Goal: Find specific page/section: Find specific page/section

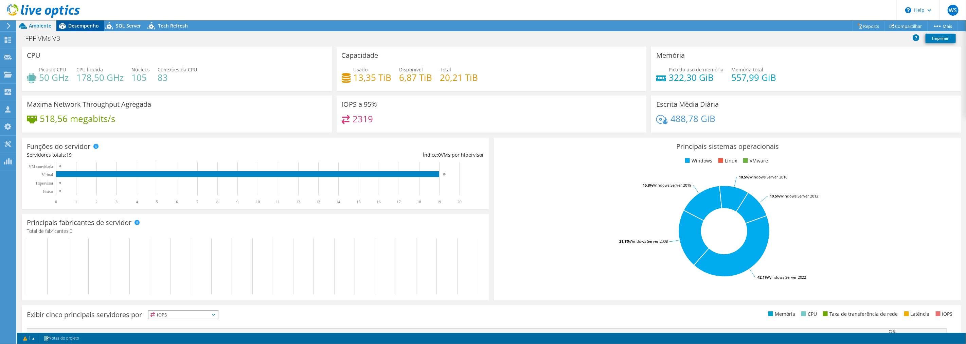
click at [89, 25] on span "Desempenho" at bounding box center [83, 25] width 31 height 6
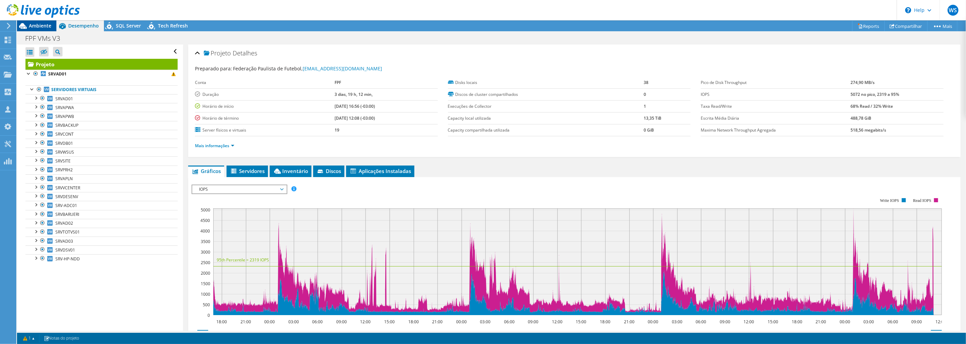
click at [37, 27] on span "Ambiente" at bounding box center [40, 25] width 22 height 6
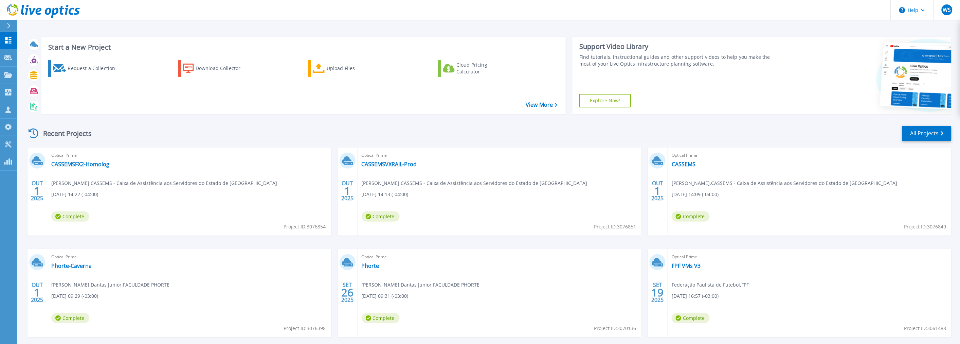
scroll to position [33, 0]
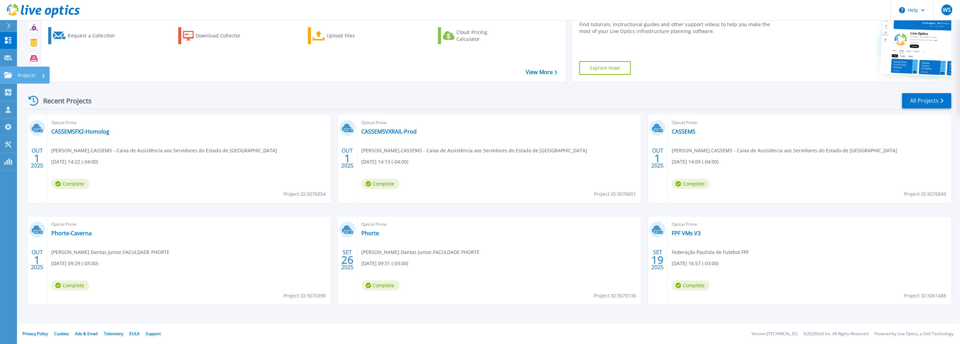
click at [6, 77] on icon at bounding box center [8, 75] width 8 height 6
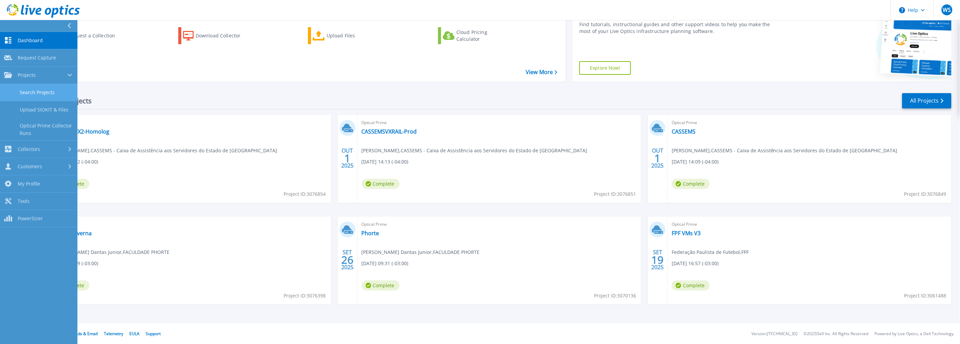
click at [31, 89] on link "Search Projects" at bounding box center [38, 92] width 77 height 17
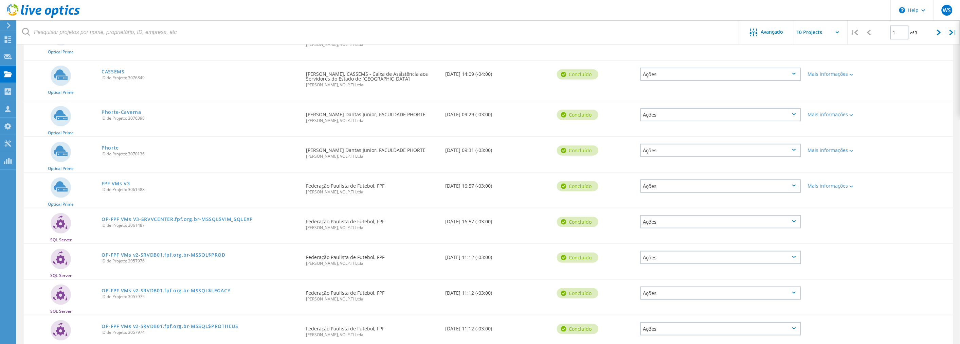
scroll to position [175, 0]
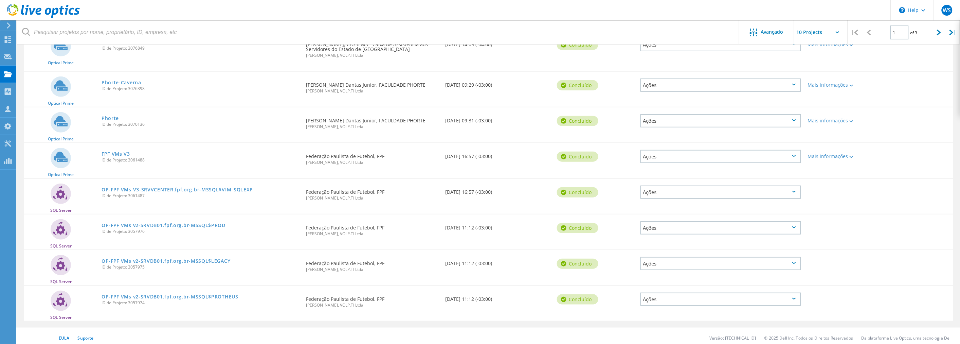
drag, startPoint x: 935, startPoint y: 30, endPoint x: 902, endPoint y: 43, distance: 35.6
click at [933, 30] on div at bounding box center [939, 32] width 14 height 24
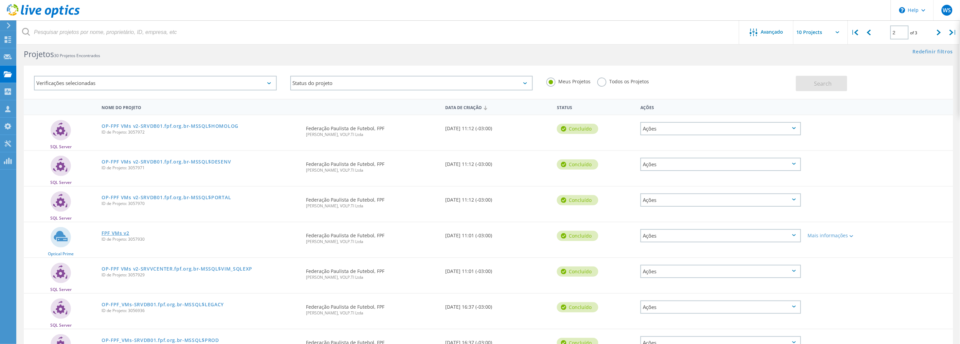
scroll to position [161, 0]
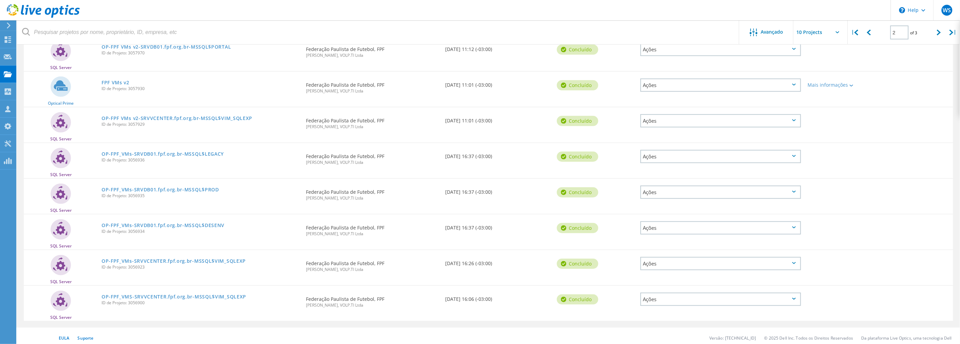
drag, startPoint x: 936, startPoint y: 33, endPoint x: 895, endPoint y: 40, distance: 42.1
click at [931, 35] on div "| 2 of 3 |" at bounding box center [904, 32] width 112 height 24
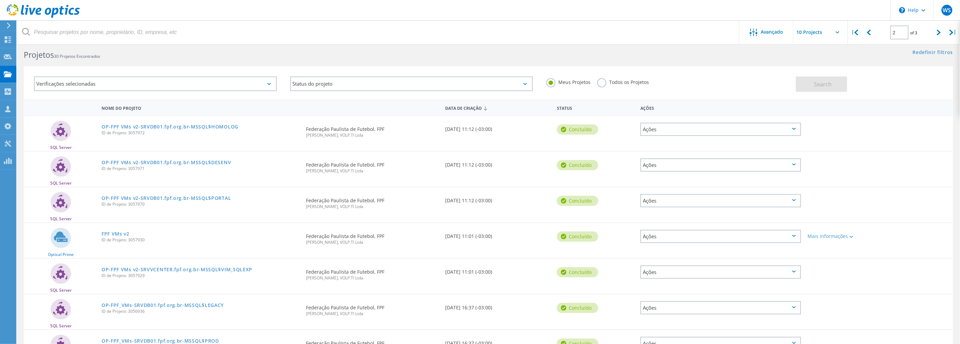
drag, startPoint x: 943, startPoint y: 31, endPoint x: 664, endPoint y: 107, distance: 288.1
click at [942, 31] on div at bounding box center [939, 32] width 14 height 24
type input "3"
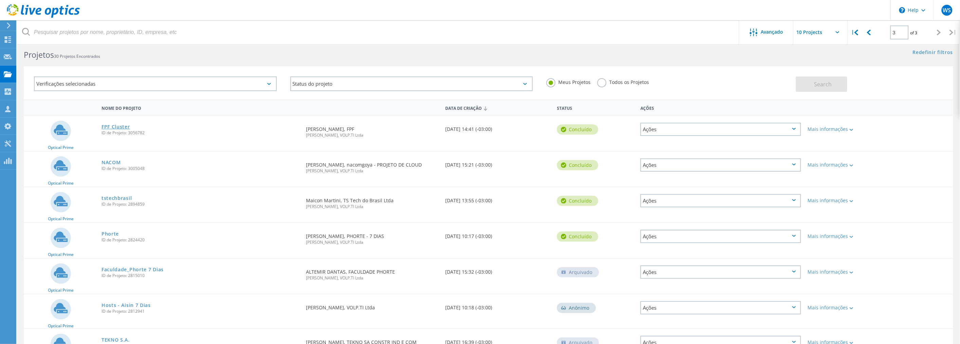
click at [120, 124] on link "FPF Cluster" at bounding box center [116, 126] width 29 height 5
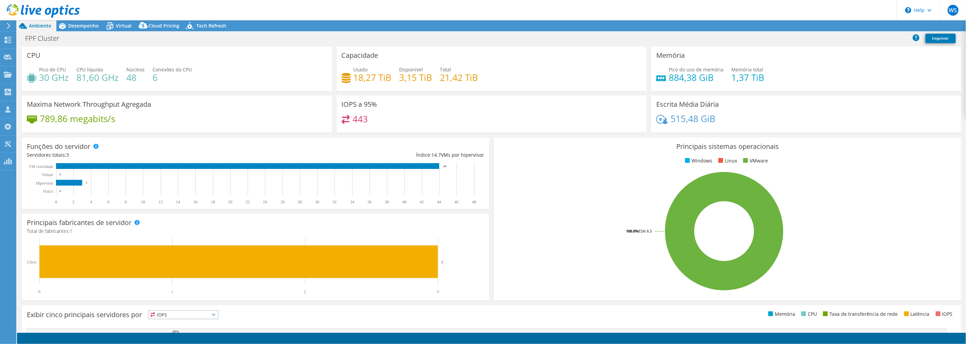
select select "USD"
drag, startPoint x: 725, startPoint y: 74, endPoint x: 758, endPoint y: 76, distance: 32.3
click at [758, 76] on div "Pico do uso de memória 884,38 GiB Memória total 1,37 TiB" at bounding box center [806, 77] width 300 height 22
click at [761, 80] on div "Pico do uso de memória 884,38 GiB Memória total 1,37 TiB" at bounding box center [806, 77] width 300 height 22
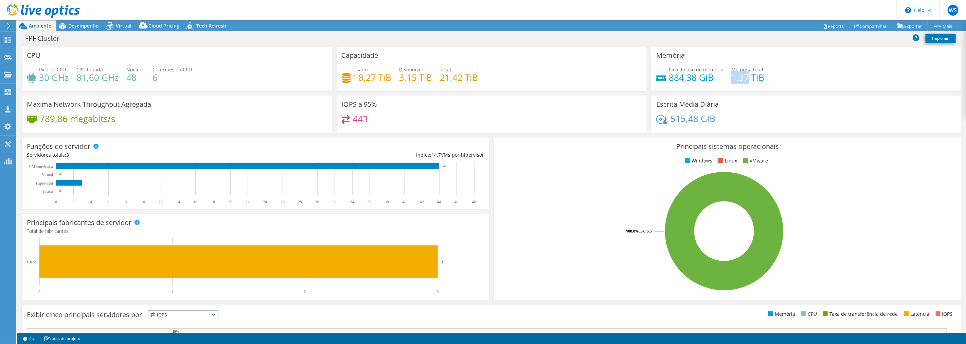
drag, startPoint x: 743, startPoint y: 77, endPoint x: 727, endPoint y: 75, distance: 16.5
click at [731, 75] on h4 "1,37 TiB" at bounding box center [747, 77] width 33 height 7
copy h4 "1,37"
